Goal: Task Accomplishment & Management: Manage account settings

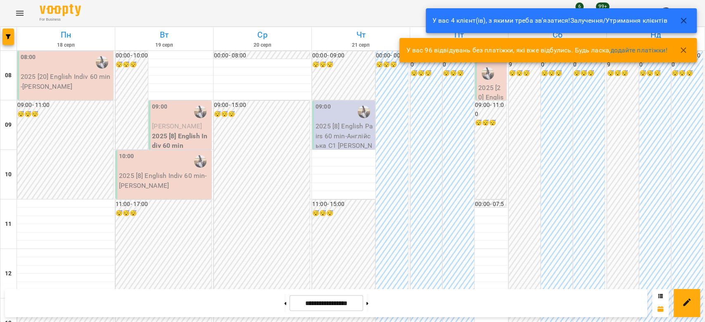
drag, startPoint x: 271, startPoint y: 304, endPoint x: 262, endPoint y: 293, distance: 13.8
click at [284, 304] on button at bounding box center [285, 303] width 2 height 18
type input "**********"
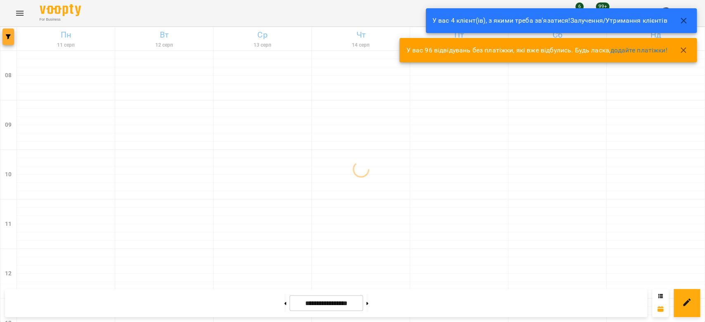
click at [7, 42] on button "button" at bounding box center [8, 37] width 12 height 17
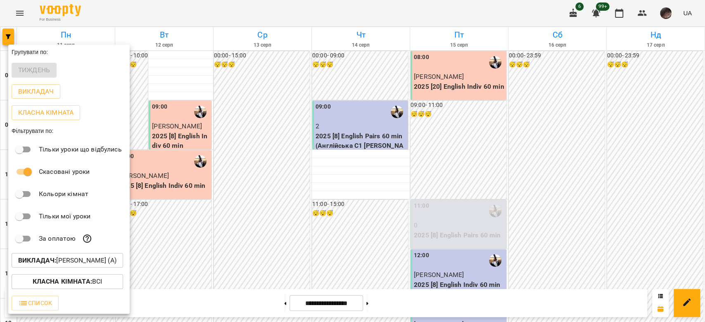
click at [111, 270] on div "Викладач : [PERSON_NAME] (а)" at bounding box center [68, 260] width 121 height 21
click at [107, 263] on p "Викладач : [PERSON_NAME] (а)" at bounding box center [67, 261] width 98 height 10
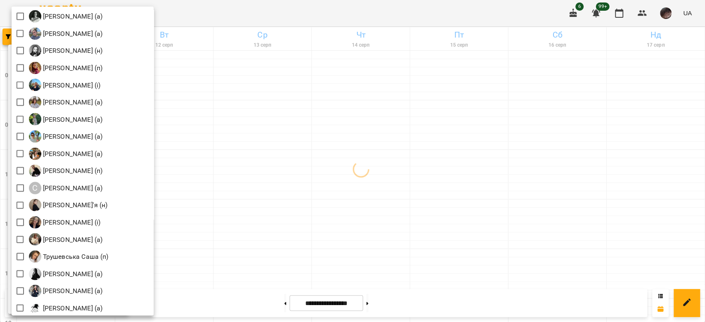
scroll to position [1169, 0]
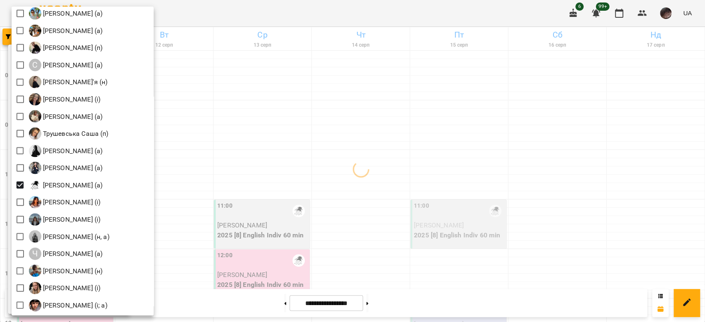
click at [400, 144] on div at bounding box center [352, 161] width 705 height 322
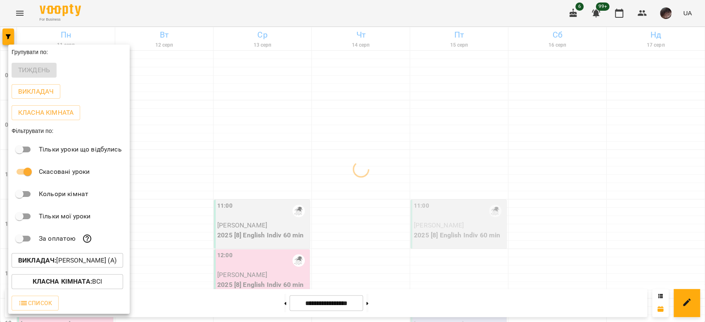
click at [400, 144] on div at bounding box center [352, 161] width 705 height 322
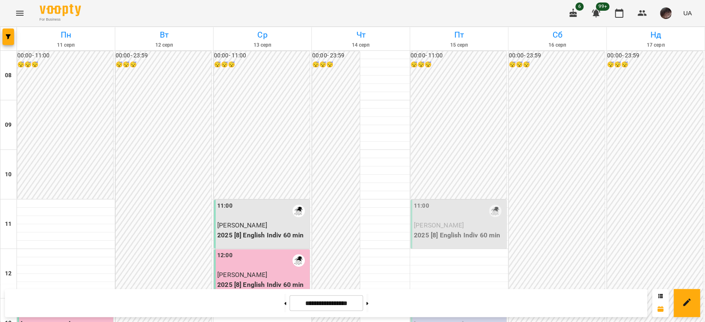
scroll to position [220, 0]
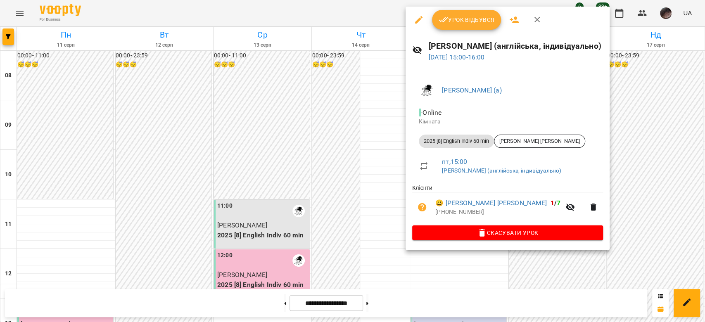
click at [474, 22] on span "Урок відбувся" at bounding box center [467, 20] width 56 height 10
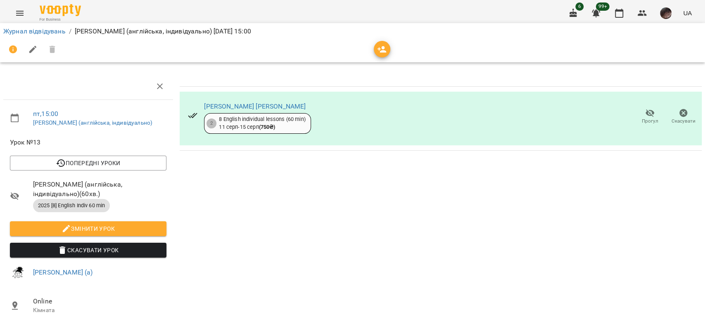
click at [642, 122] on span "Прогул" at bounding box center [650, 121] width 17 height 7
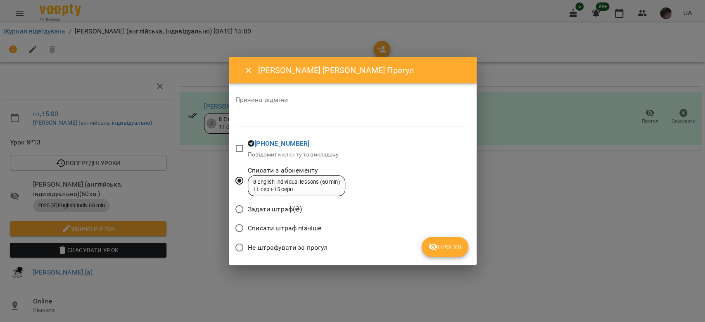
click at [412, 233] on div "Списати штраф пізніше" at bounding box center [353, 229] width 235 height 19
click at [430, 244] on icon "submit" at bounding box center [433, 247] width 10 height 10
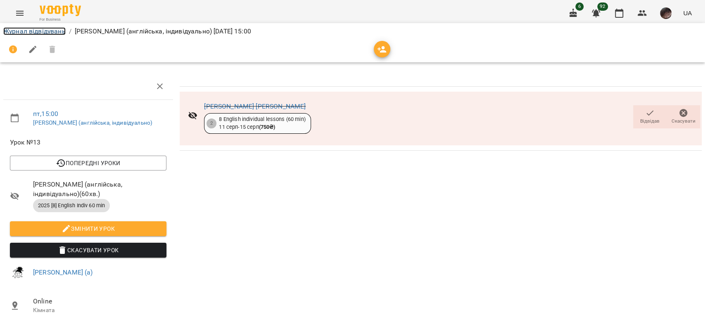
click at [21, 32] on link "Журнал відвідувань" at bounding box center [34, 31] width 62 height 8
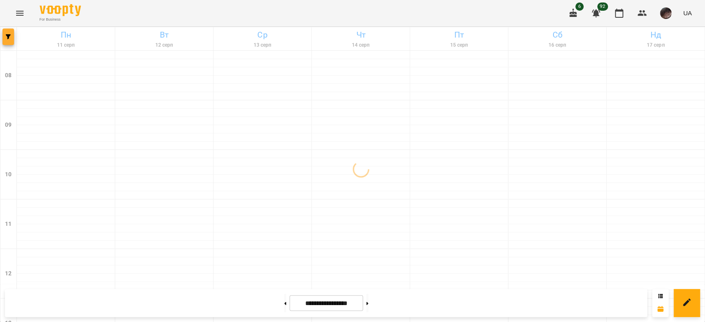
click at [8, 41] on button "button" at bounding box center [8, 37] width 12 height 17
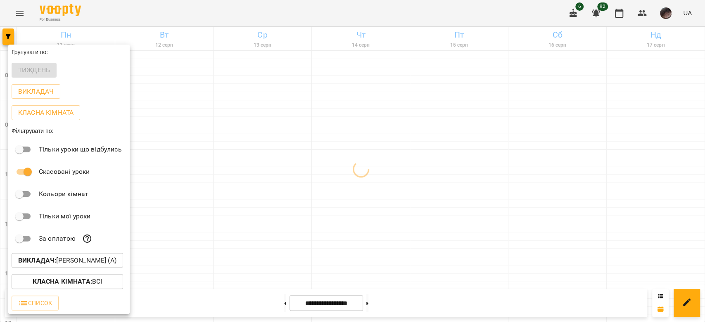
click at [117, 263] on p "Викладач : [PERSON_NAME] (а)" at bounding box center [67, 261] width 98 height 10
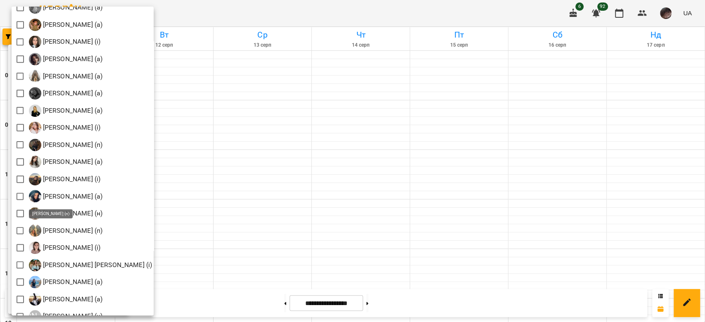
scroll to position [331, 0]
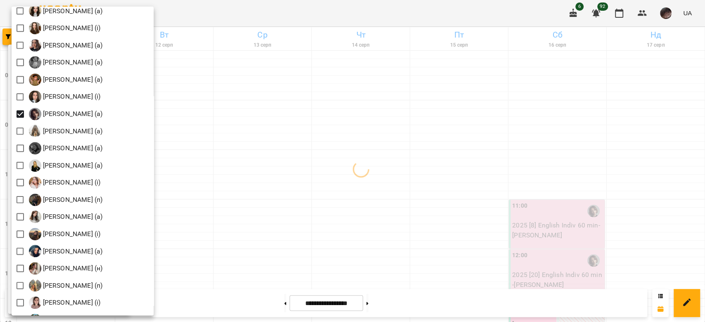
click at [376, 107] on div at bounding box center [352, 161] width 705 height 322
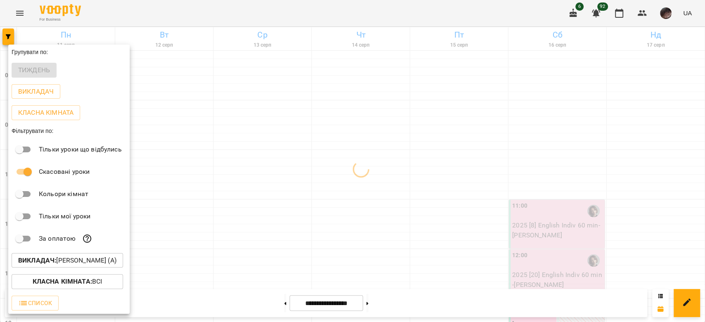
click at [378, 107] on div at bounding box center [352, 161] width 705 height 322
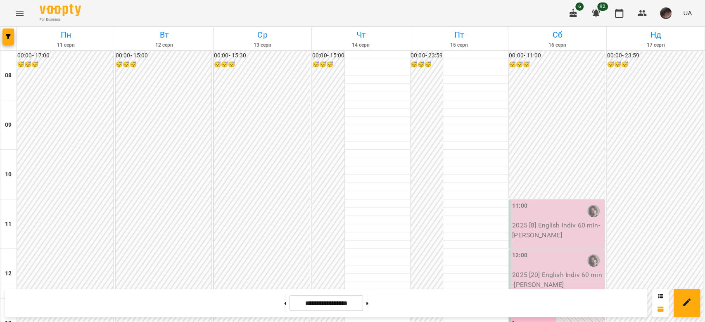
scroll to position [509, 0]
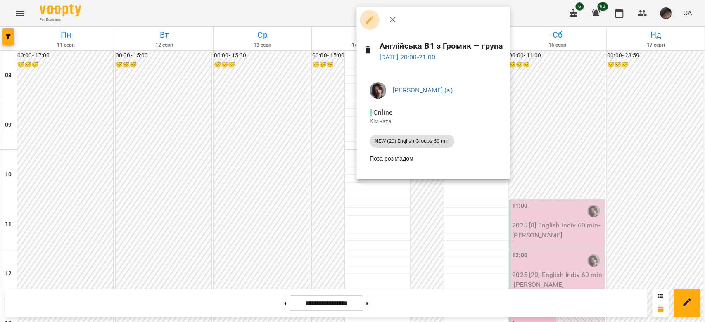
click at [372, 21] on icon "button" at bounding box center [370, 20] width 10 height 10
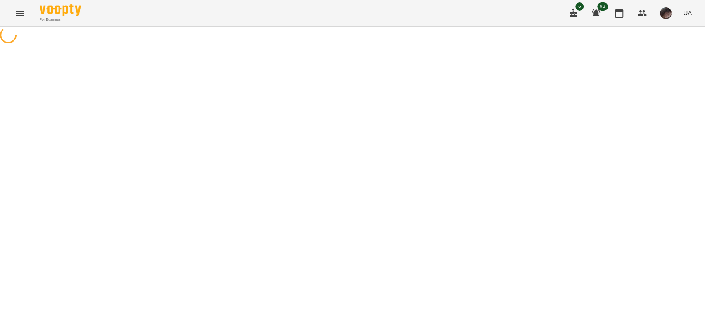
select select "**********"
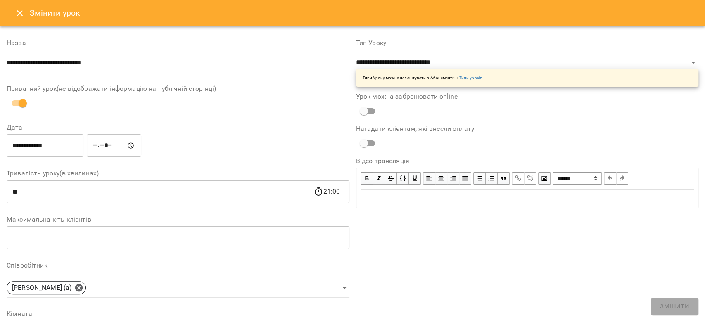
click at [21, 14] on icon "Close" at bounding box center [20, 13] width 10 height 10
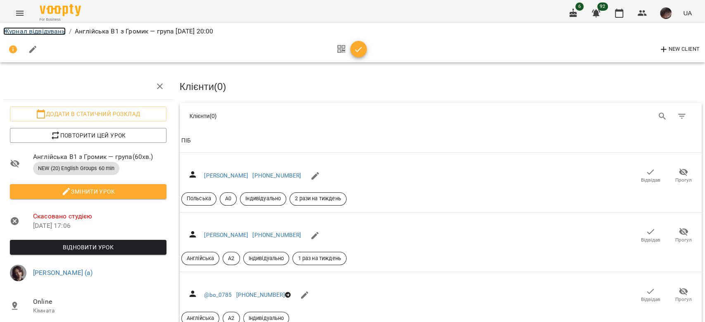
click at [57, 32] on link "Журнал відвідувань" at bounding box center [34, 31] width 62 height 8
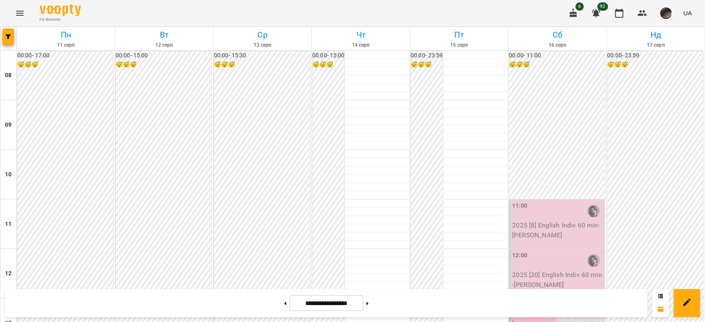
scroll to position [440, 0]
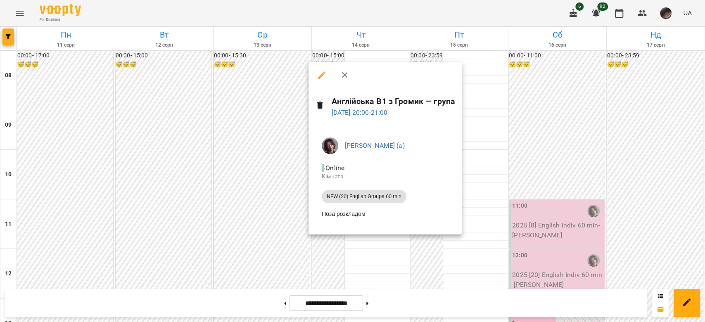
click at [314, 71] on button "button" at bounding box center [322, 75] width 20 height 20
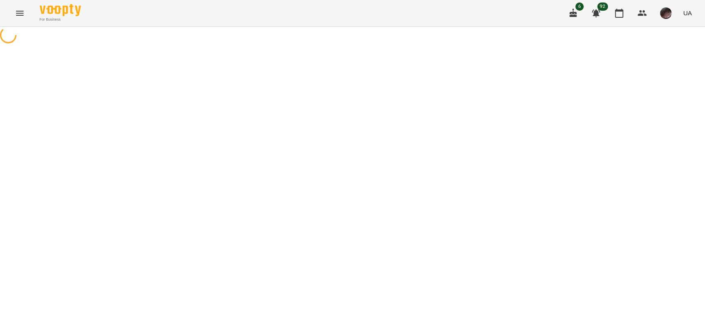
select select "**********"
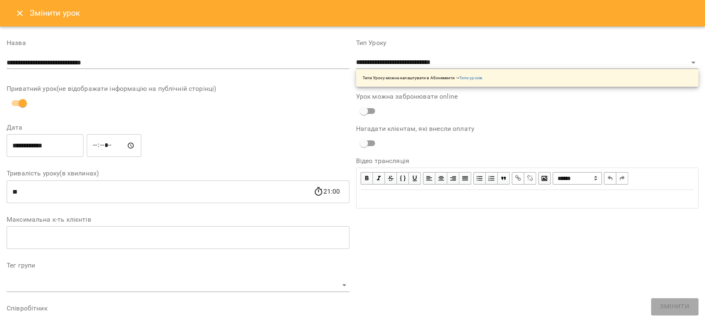
click at [23, 15] on icon "Close" at bounding box center [20, 13] width 10 height 10
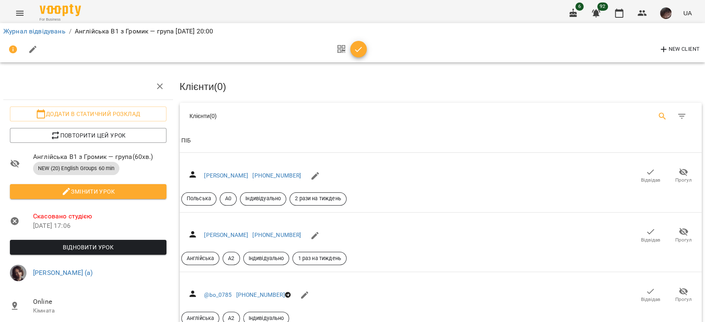
click at [657, 121] on button "Search" at bounding box center [663, 117] width 20 height 20
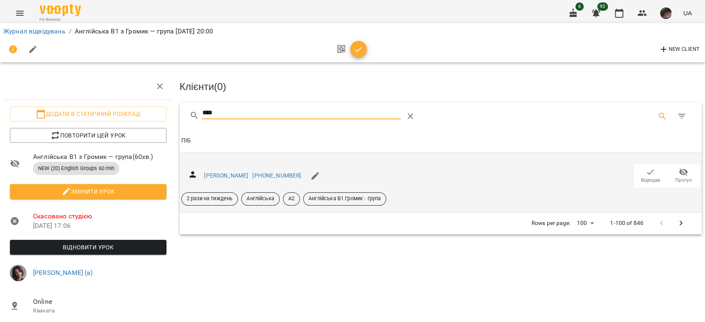
click at [646, 174] on icon "button" at bounding box center [651, 172] width 10 height 10
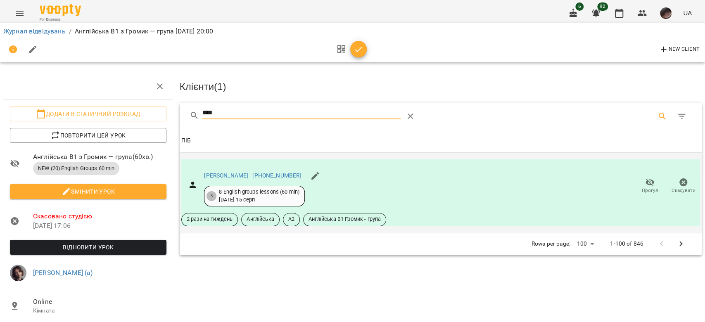
click at [312, 117] on input "****" at bounding box center [301, 113] width 198 height 13
type input "*"
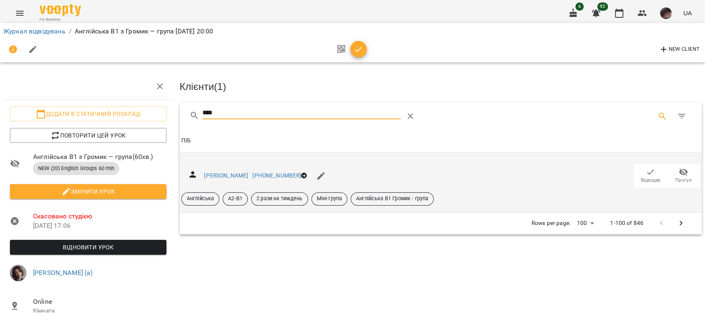
type input "****"
click at [646, 173] on icon "button" at bounding box center [651, 172] width 10 height 10
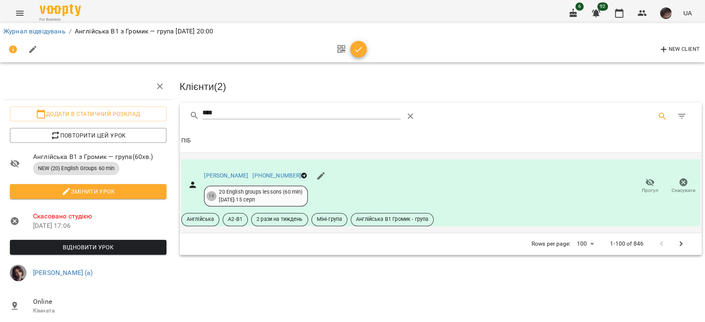
click at [76, 244] on span "Відновити урок" at bounding box center [88, 248] width 143 height 10
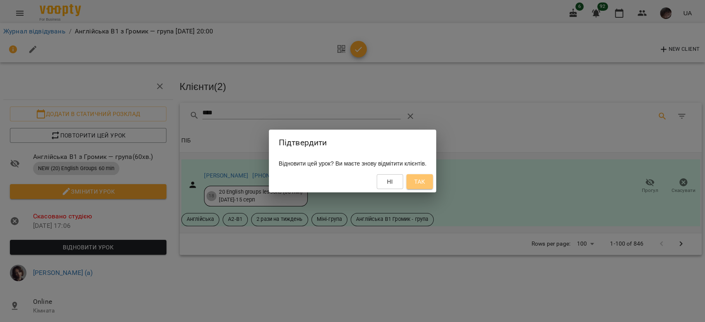
click at [433, 184] on button "Так" at bounding box center [420, 181] width 26 height 15
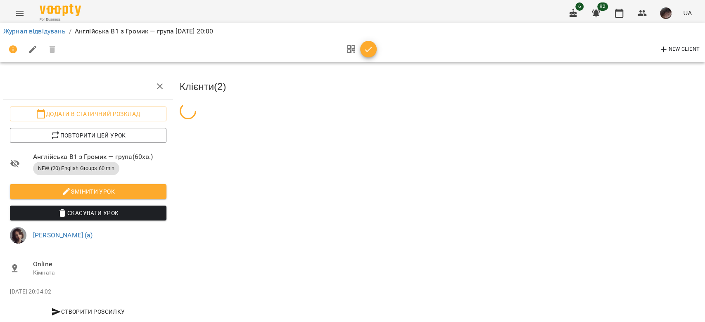
click at [367, 49] on icon "button" at bounding box center [369, 50] width 10 height 10
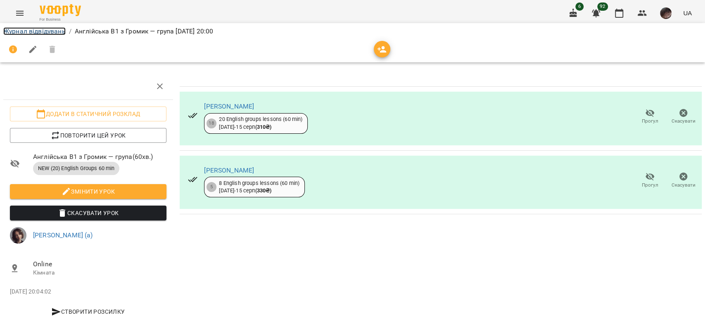
click at [61, 31] on link "Журнал відвідувань" at bounding box center [34, 31] width 62 height 8
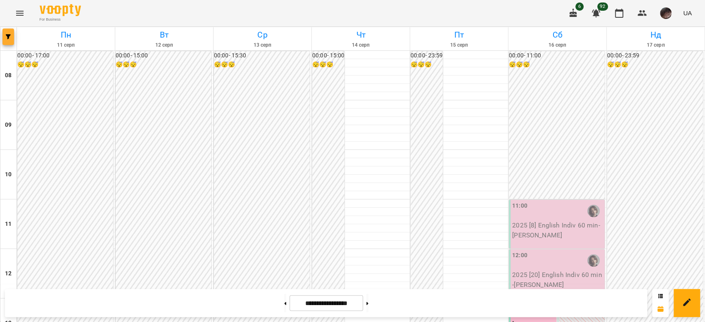
click at [12, 38] on span "button" at bounding box center [8, 36] width 12 height 5
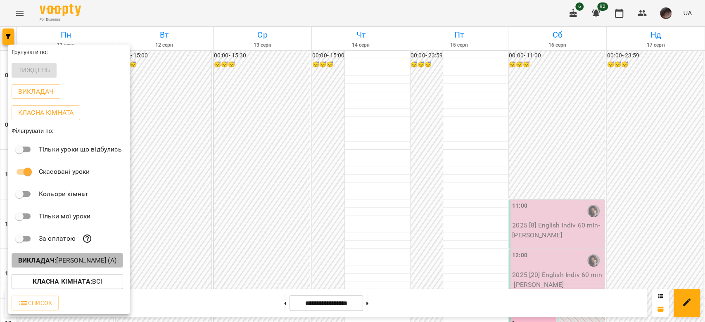
click at [85, 260] on p "Викладач : [PERSON_NAME] (а)" at bounding box center [67, 261] width 98 height 10
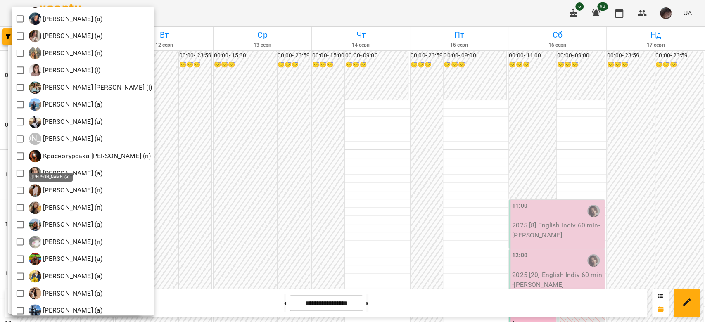
scroll to position [398, 0]
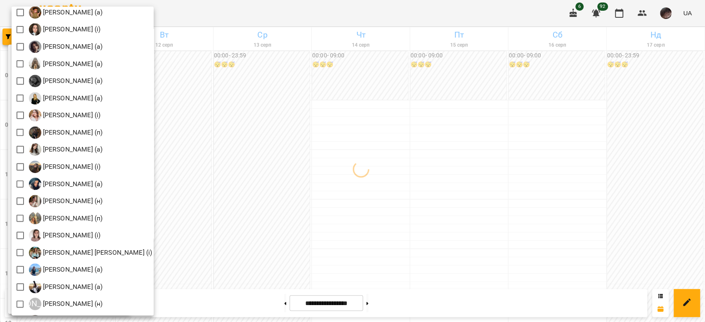
click at [276, 152] on div at bounding box center [352, 161] width 705 height 322
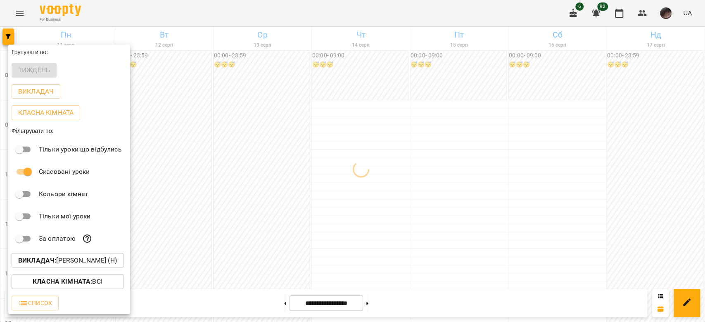
click at [276, 152] on div at bounding box center [352, 161] width 705 height 322
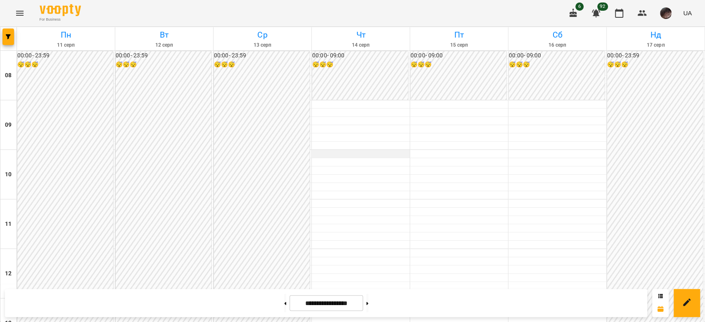
scroll to position [454, 0]
click at [369, 305] on icon at bounding box center [367, 303] width 2 height 3
type input "**********"
click at [7, 37] on icon "button" at bounding box center [8, 36] width 5 height 5
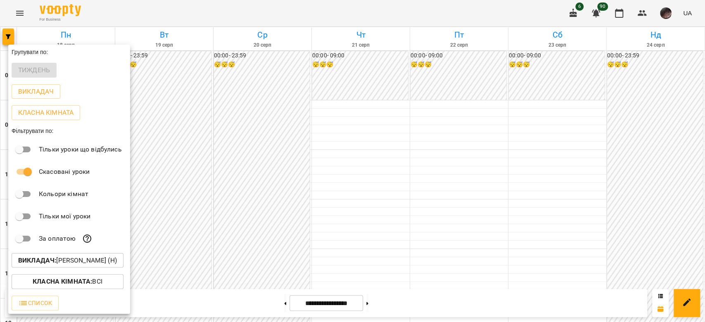
click at [76, 264] on p "Викладач : [PERSON_NAME] (н)" at bounding box center [67, 261] width 99 height 10
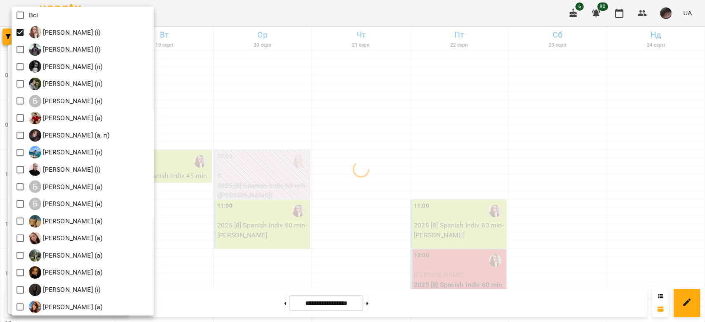
click at [331, 136] on div at bounding box center [352, 161] width 705 height 322
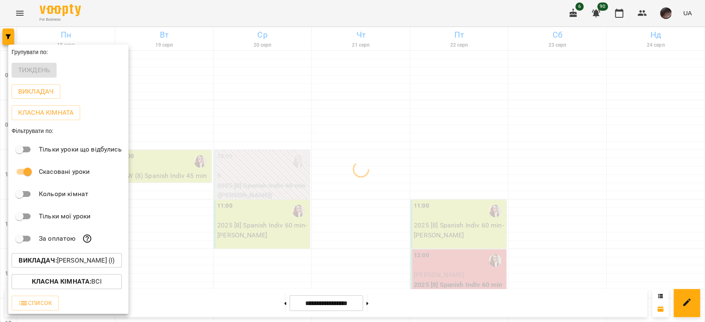
click at [331, 136] on div at bounding box center [352, 161] width 705 height 322
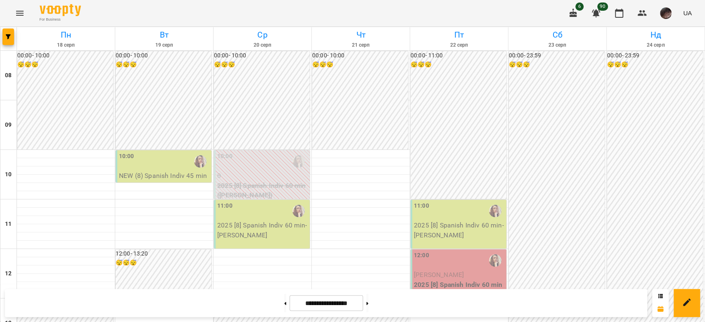
scroll to position [0, 0]
click at [10, 38] on icon "button" at bounding box center [8, 36] width 5 height 5
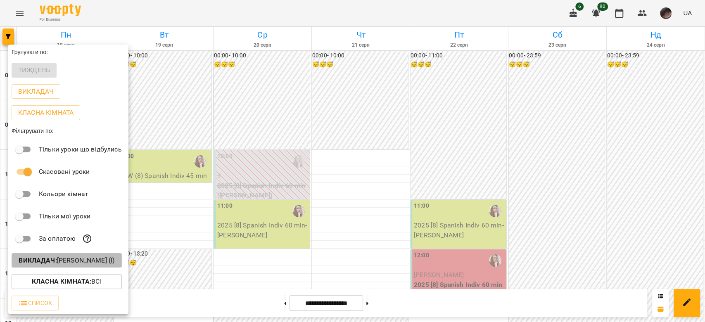
click at [59, 265] on p "Викладач : [PERSON_NAME] (і)" at bounding box center [67, 261] width 96 height 10
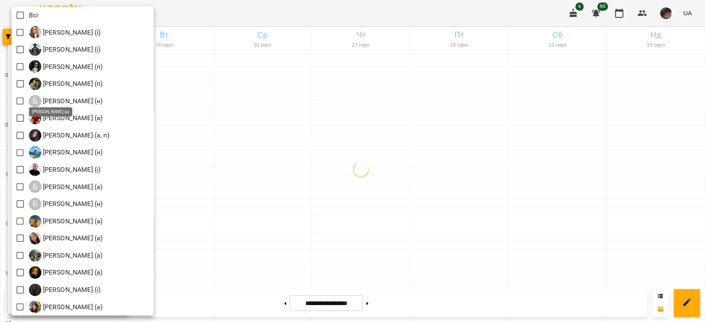
scroll to position [110, 0]
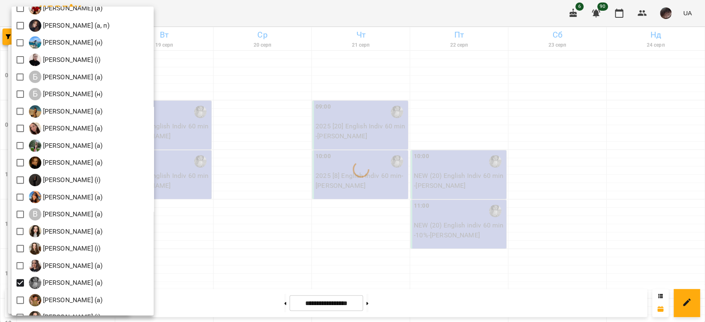
click at [232, 184] on div at bounding box center [352, 161] width 705 height 322
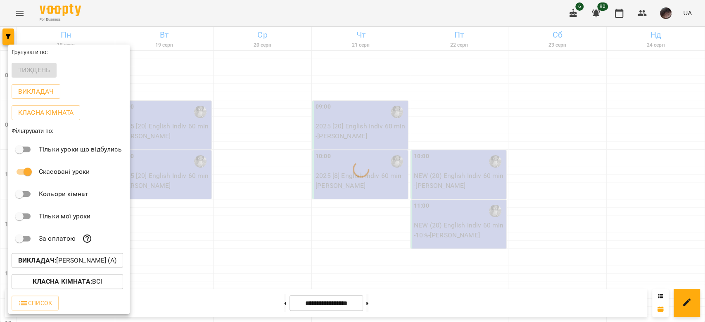
click at [231, 184] on div at bounding box center [352, 161] width 705 height 322
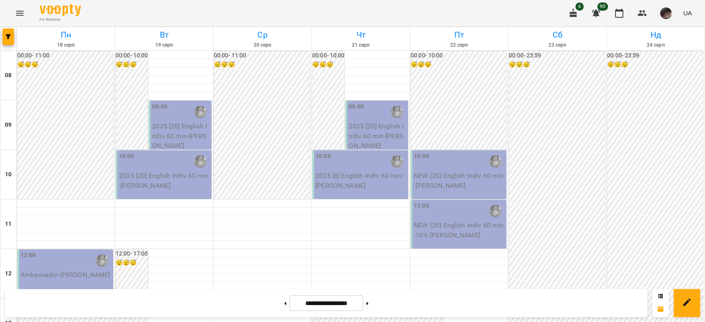
scroll to position [440, 0]
click at [10, 33] on button "button" at bounding box center [8, 37] width 12 height 17
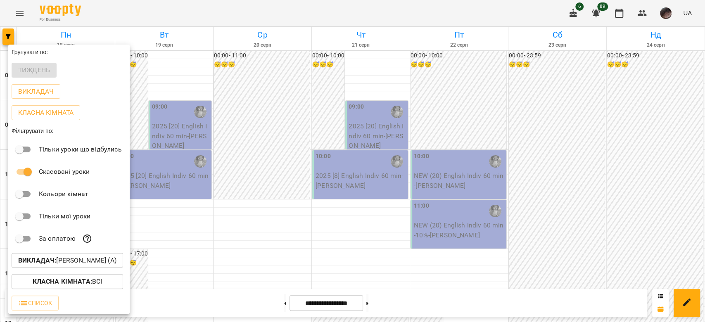
click at [28, 259] on b "Викладач :" at bounding box center [37, 261] width 38 height 8
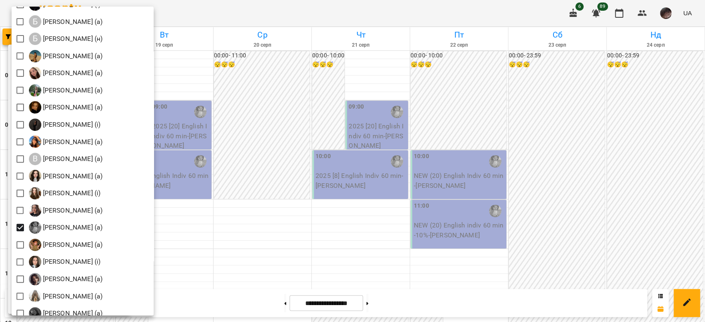
scroll to position [220, 0]
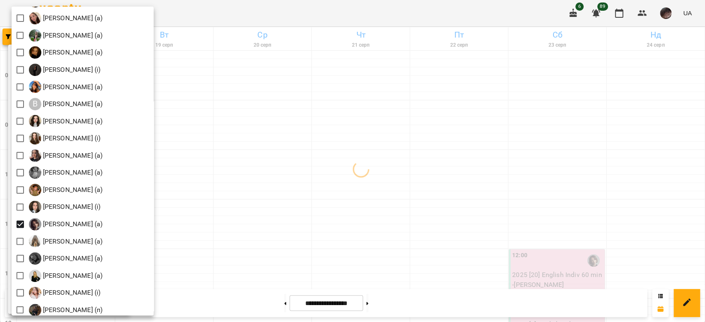
click at [527, 176] on div at bounding box center [352, 161] width 705 height 322
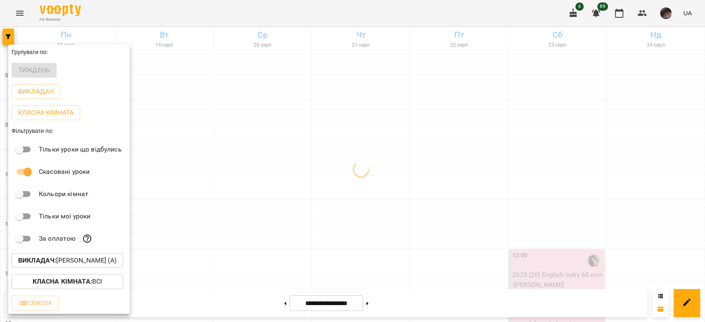
click at [526, 177] on div at bounding box center [352, 161] width 705 height 322
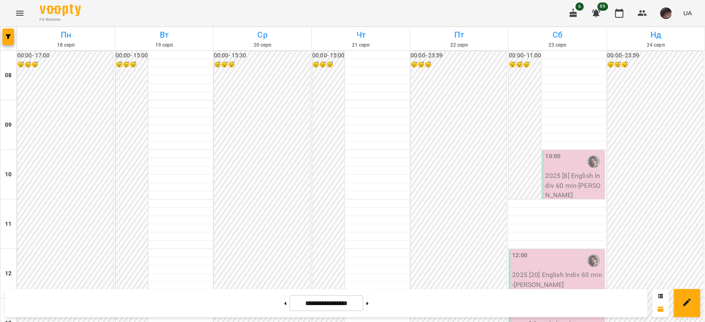
scroll to position [0, 0]
click at [562, 187] on p "2025 [8] English Indiv 60 min - [PERSON_NAME]" at bounding box center [574, 185] width 58 height 29
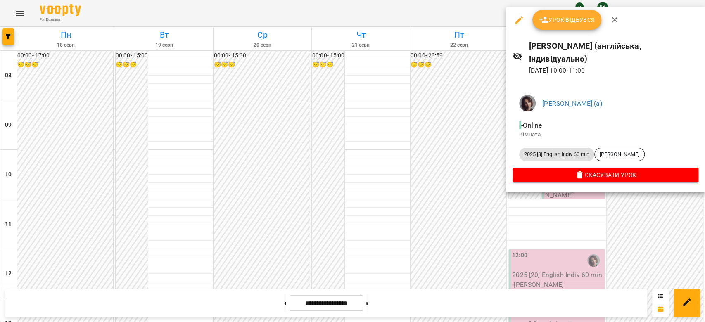
click at [519, 26] on button "button" at bounding box center [519, 20] width 20 height 20
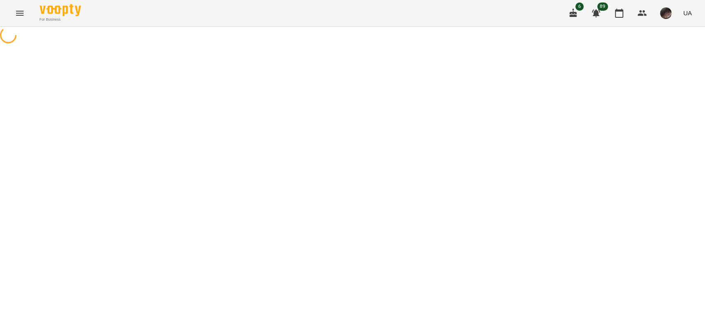
select select "**********"
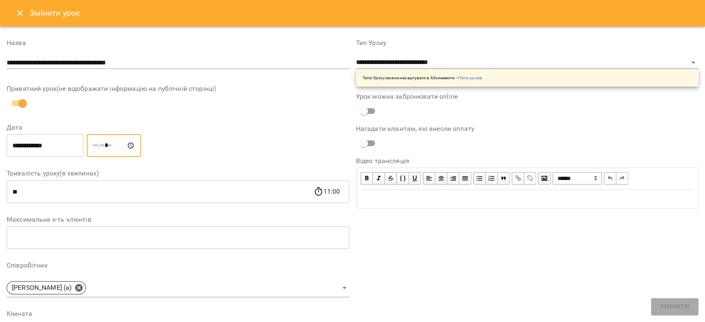
click at [102, 145] on input "*****" at bounding box center [114, 145] width 55 height 23
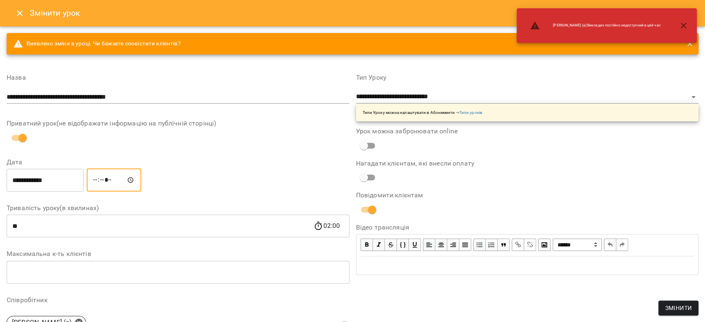
type input "*****"
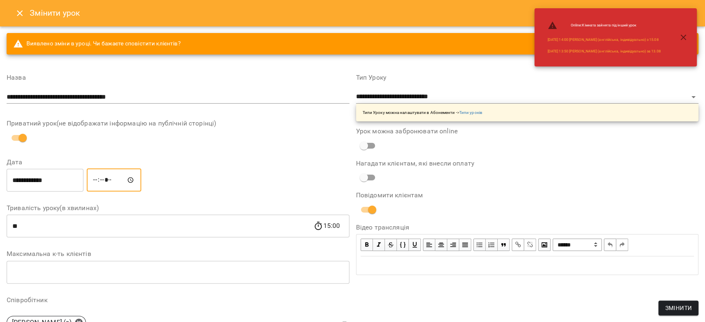
click at [675, 309] on span "Змінити" at bounding box center [678, 308] width 27 height 10
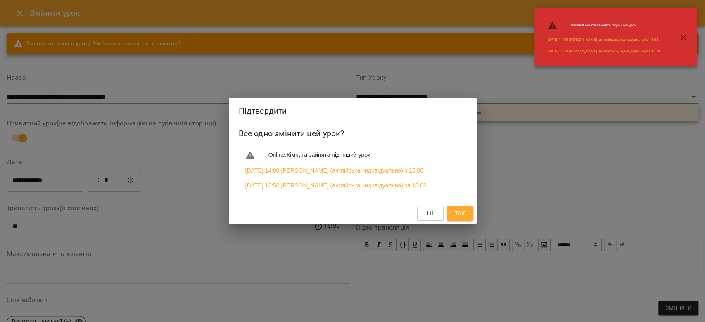
click at [459, 215] on span "Так" at bounding box center [459, 214] width 11 height 10
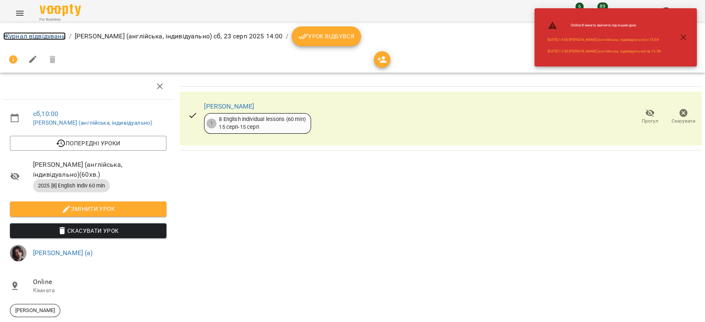
click at [43, 35] on link "Журнал відвідувань" at bounding box center [34, 36] width 62 height 8
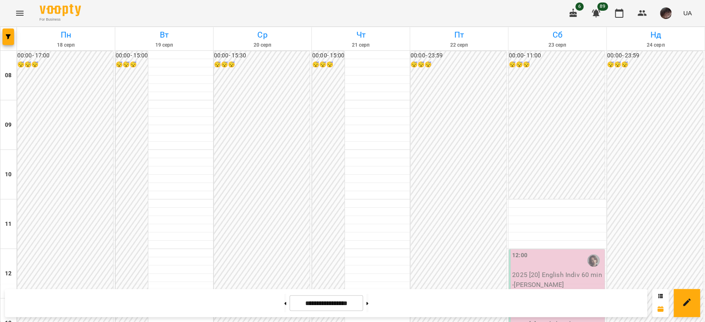
scroll to position [496, 0]
click at [7, 40] on button "button" at bounding box center [8, 37] width 12 height 17
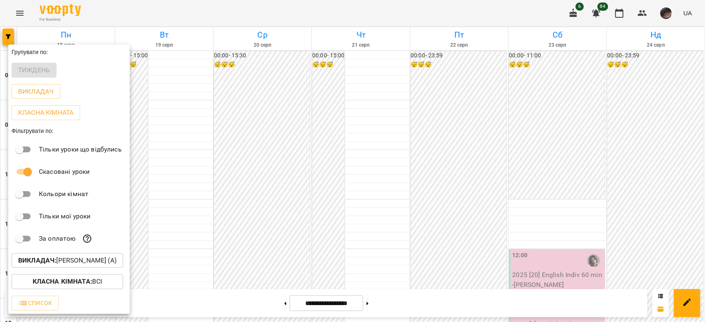
click at [83, 258] on p "Викладач : [PERSON_NAME] (а)" at bounding box center [67, 261] width 98 height 10
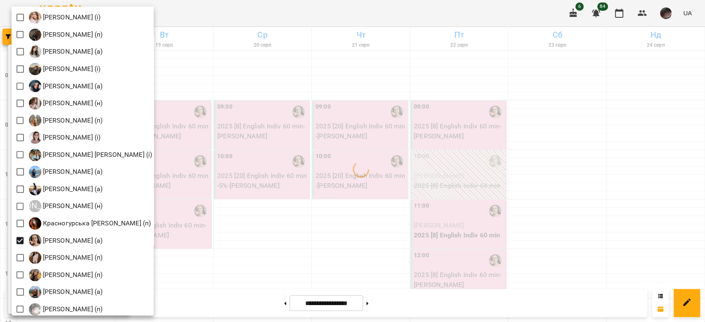
click at [323, 199] on div at bounding box center [352, 161] width 705 height 322
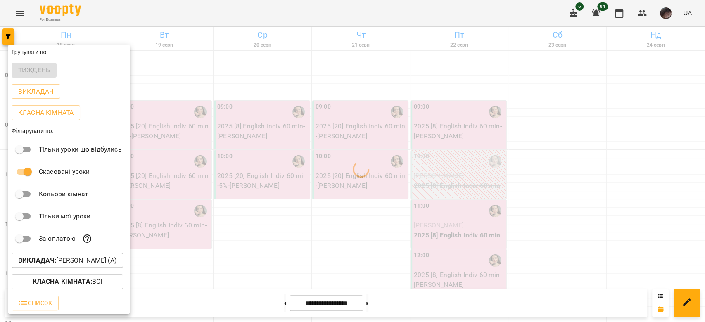
click at [323, 199] on div at bounding box center [352, 161] width 705 height 322
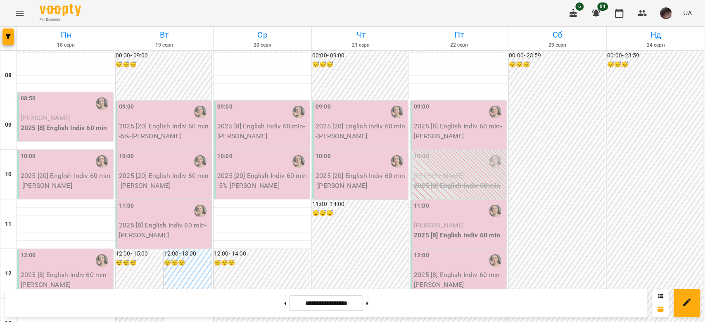
scroll to position [0, 0]
click at [279, 201] on div at bounding box center [263, 204] width 98 height 8
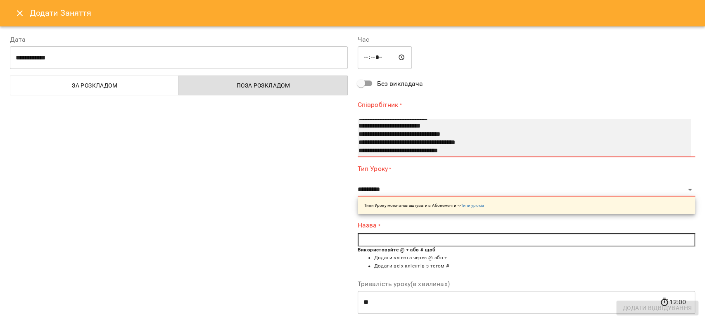
scroll to position [308, 0]
select select "**********"
click at [409, 151] on option "**********" at bounding box center [515, 154] width 315 height 8
select select "**********"
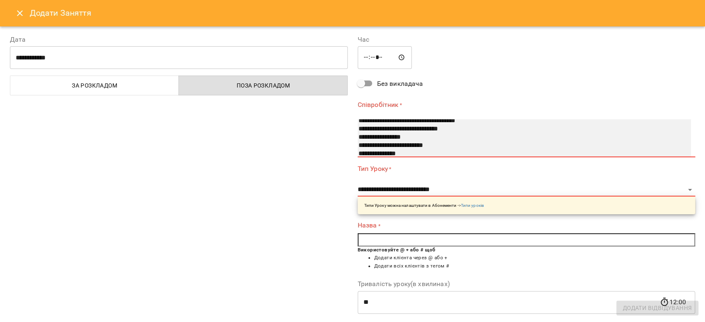
scroll to position [309, 0]
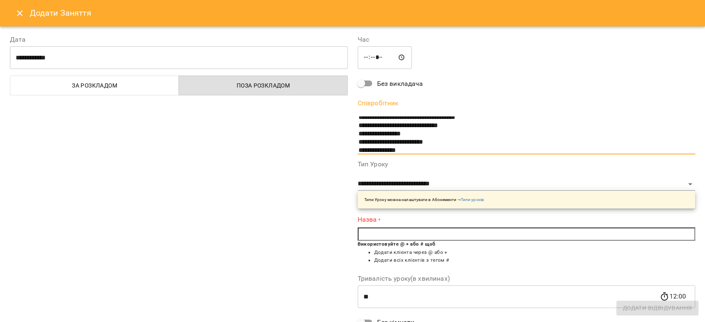
click at [438, 228] on input "text" at bounding box center [527, 234] width 338 height 13
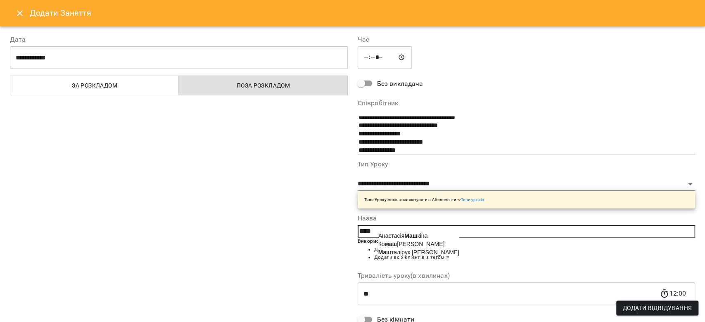
click at [435, 237] on li "[PERSON_NAME] кіна" at bounding box center [418, 236] width 81 height 8
type input "**********"
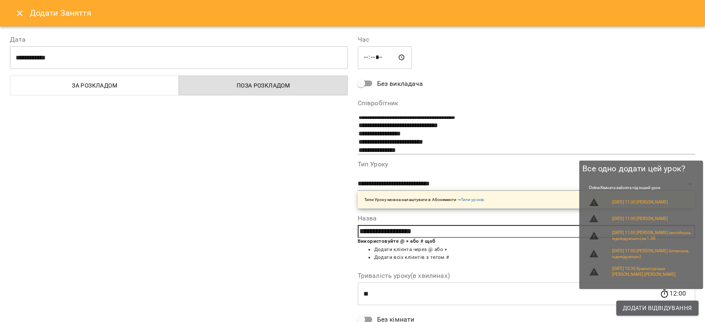
click at [626, 308] on span "Додати Відвідування" at bounding box center [657, 308] width 69 height 10
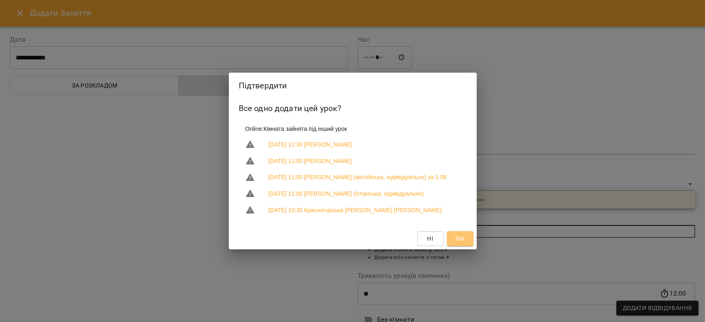
click at [453, 246] on button "Так" at bounding box center [460, 238] width 26 height 15
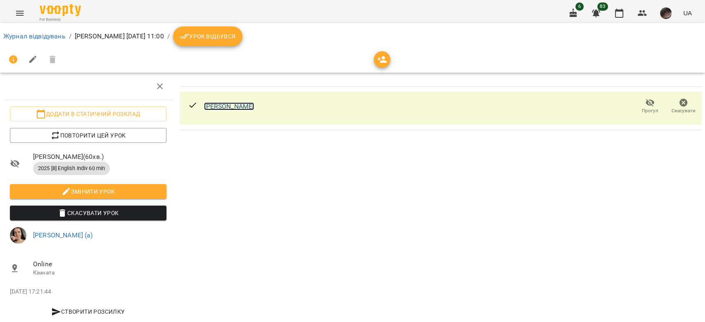
click at [224, 105] on link "[PERSON_NAME]" at bounding box center [229, 106] width 50 height 8
click at [16, 39] on link "Журнал відвідувань" at bounding box center [34, 36] width 62 height 8
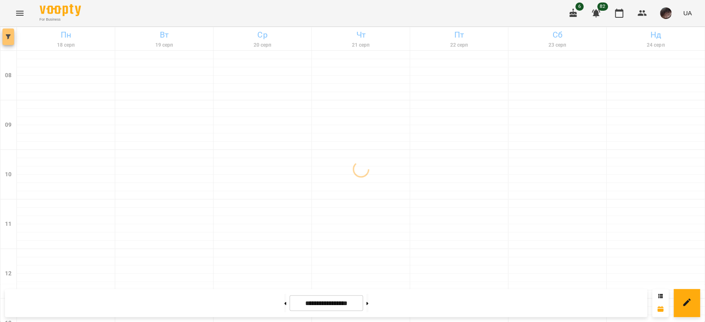
click at [7, 37] on icon "button" at bounding box center [8, 36] width 5 height 5
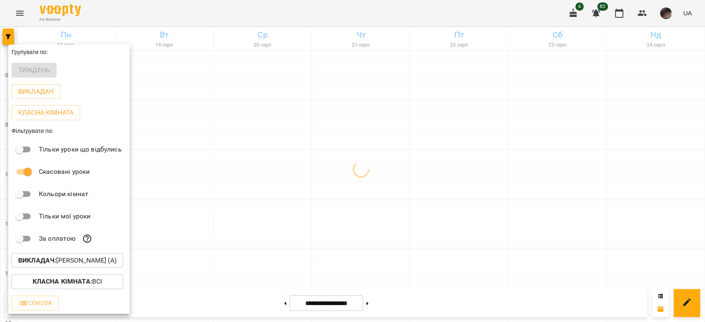
click at [94, 264] on p "Викладач : [PERSON_NAME] (а)" at bounding box center [67, 261] width 98 height 10
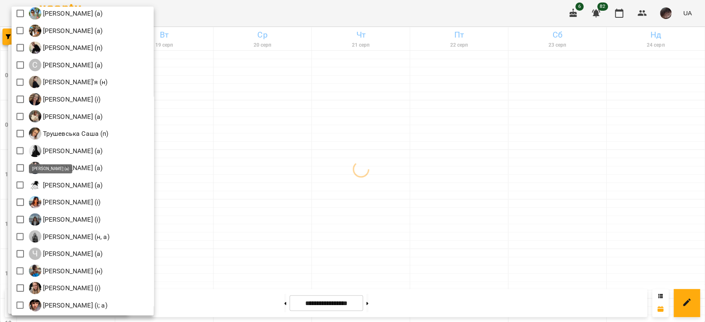
scroll to position [1004, 0]
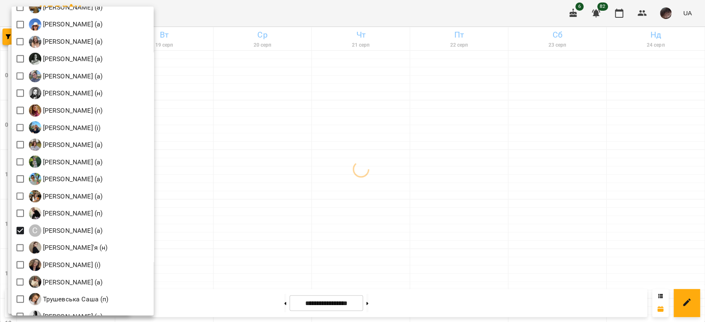
click at [368, 169] on div at bounding box center [352, 161] width 705 height 322
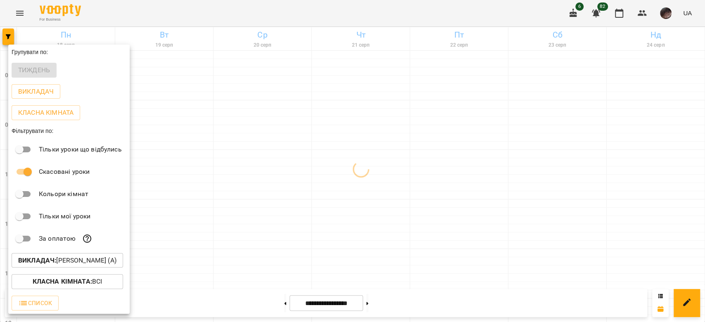
click at [368, 168] on div at bounding box center [352, 161] width 705 height 322
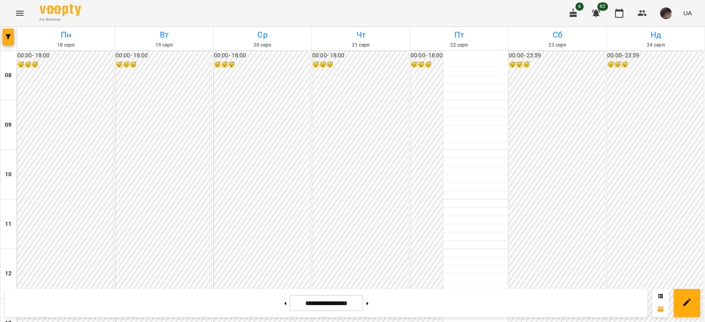
scroll to position [496, 0]
drag, startPoint x: 271, startPoint y: 297, endPoint x: 265, endPoint y: 276, distance: 22.3
click at [284, 297] on button at bounding box center [285, 303] width 2 height 18
type input "**********"
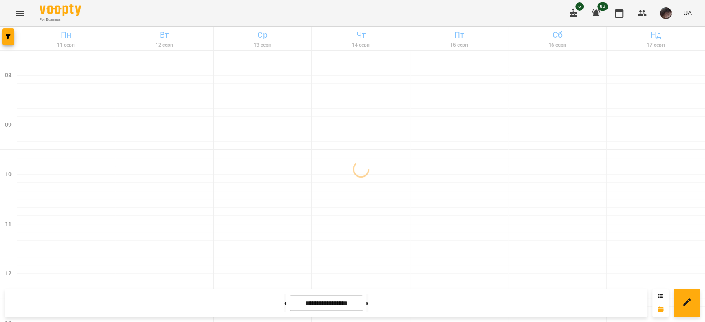
click at [2, 35] on div at bounding box center [8, 38] width 17 height 23
click at [9, 40] on button "button" at bounding box center [8, 37] width 12 height 17
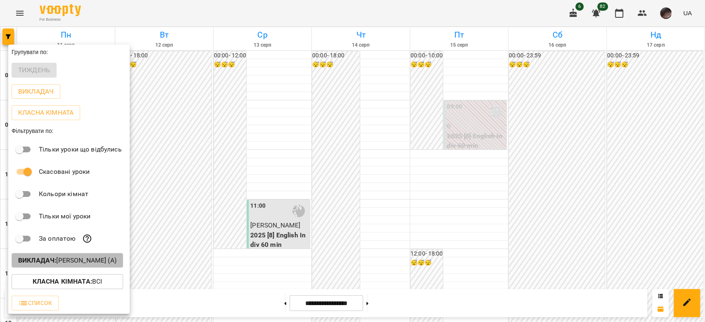
click at [90, 266] on p "Викладач : [PERSON_NAME] (а)" at bounding box center [67, 261] width 98 height 10
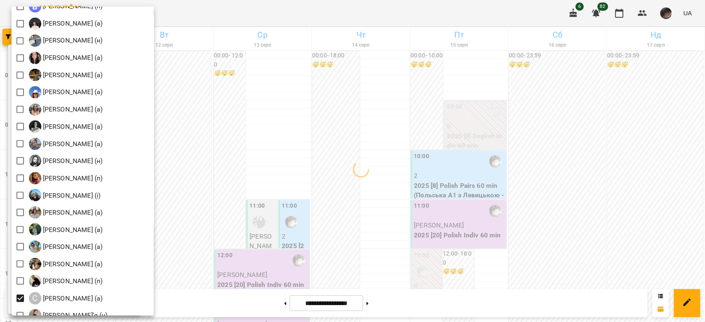
scroll to position [1047, 0]
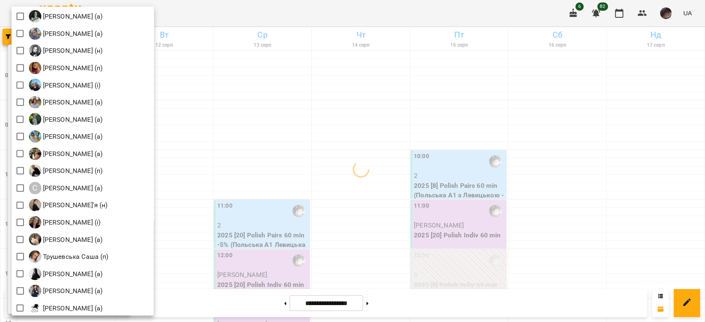
click at [381, 208] on div at bounding box center [352, 161] width 705 height 322
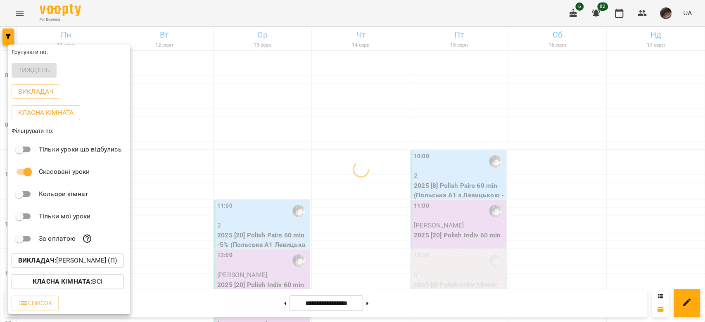
click at [383, 207] on div at bounding box center [352, 161] width 705 height 322
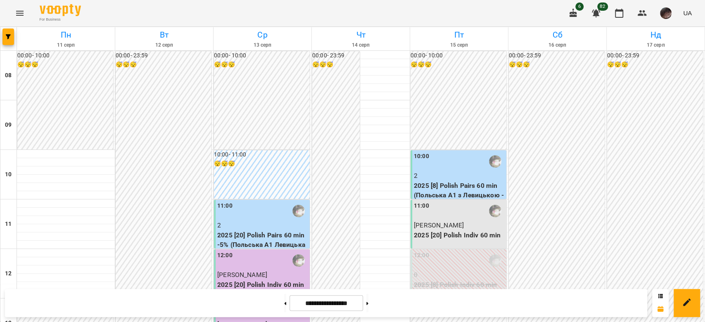
scroll to position [275, 0]
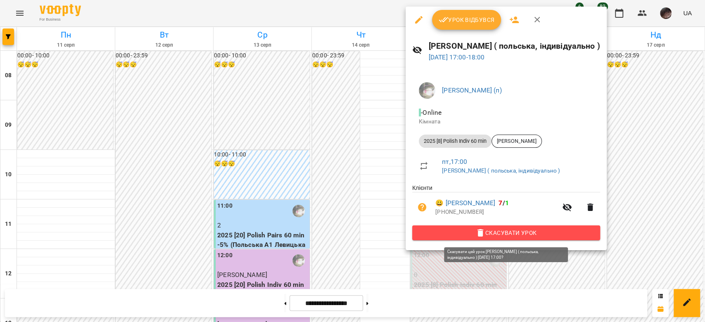
click at [448, 236] on span "Скасувати Урок" at bounding box center [506, 233] width 175 height 10
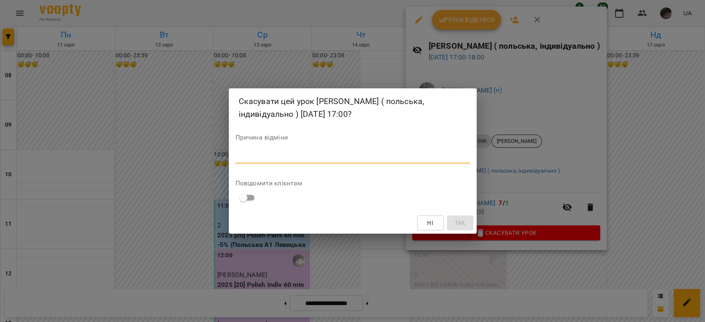
click at [385, 158] on textarea at bounding box center [353, 157] width 235 height 8
type textarea "*"
click at [473, 220] on button "Так" at bounding box center [460, 223] width 26 height 15
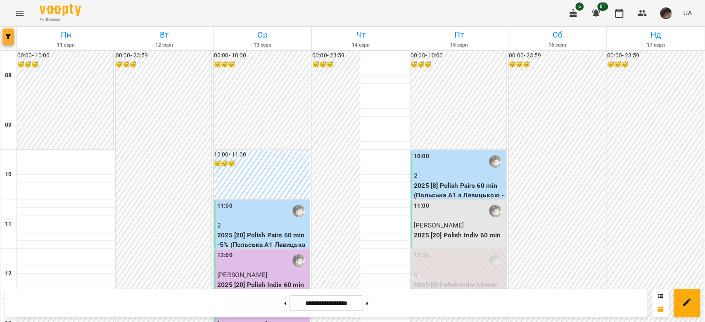
click at [7, 37] on icon "button" at bounding box center [8, 36] width 5 height 5
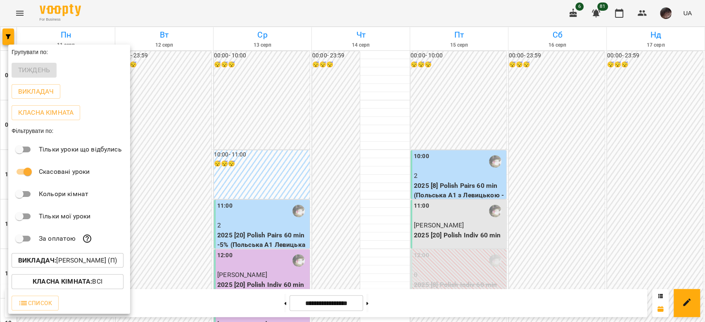
click at [86, 262] on p "Викладач : [PERSON_NAME] (п)" at bounding box center [67, 261] width 99 height 10
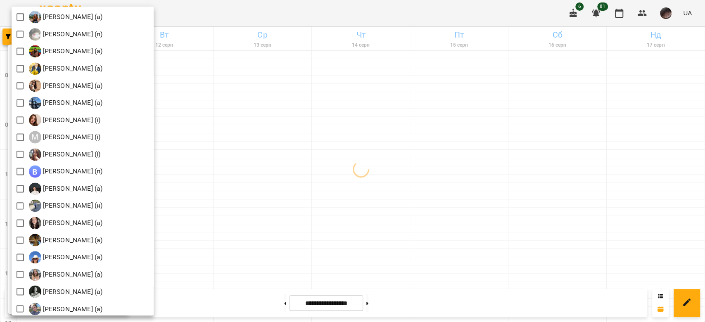
scroll to position [661, 0]
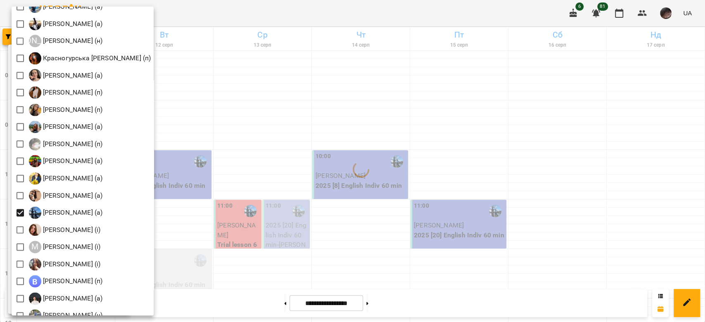
click at [399, 191] on div at bounding box center [352, 161] width 705 height 322
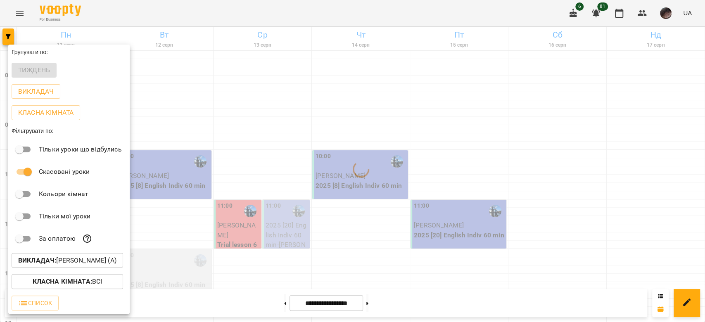
click at [397, 191] on div at bounding box center [352, 161] width 705 height 322
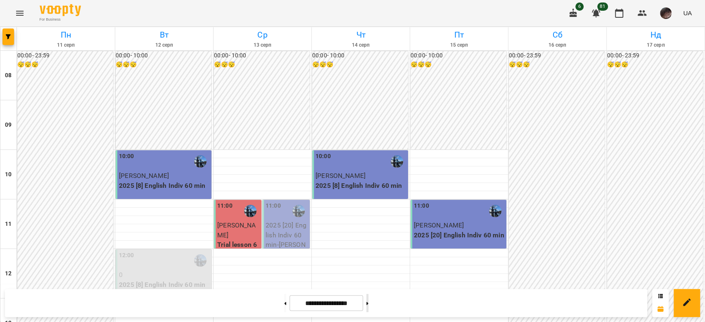
click at [369, 301] on button at bounding box center [367, 303] width 2 height 18
type input "**********"
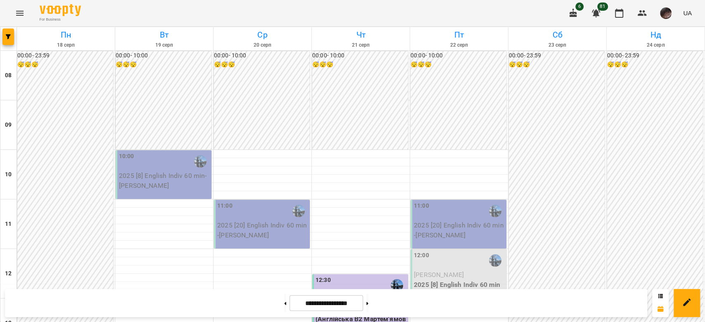
scroll to position [178, 0]
